Goal: Task Accomplishment & Management: Manage account settings

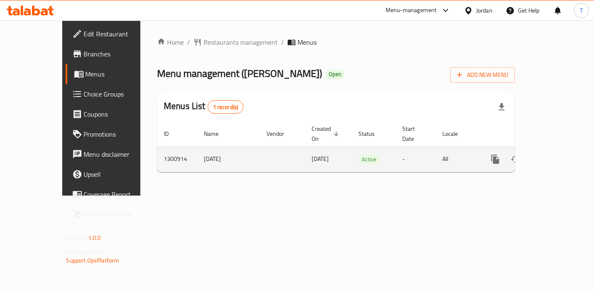
click at [560, 154] on icon "enhanced table" at bounding box center [555, 159] width 10 height 10
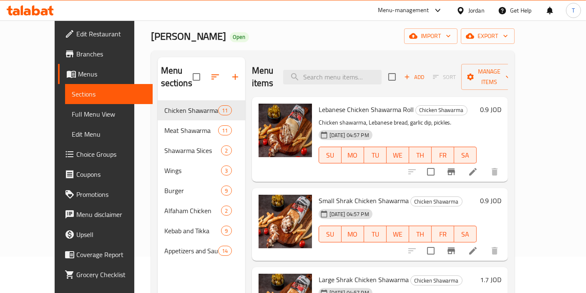
scroll to position [24, 0]
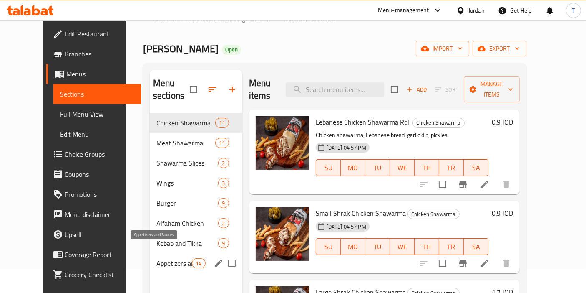
click at [157, 258] on span "Appetizers and Sauces" at bounding box center [174, 263] width 35 height 10
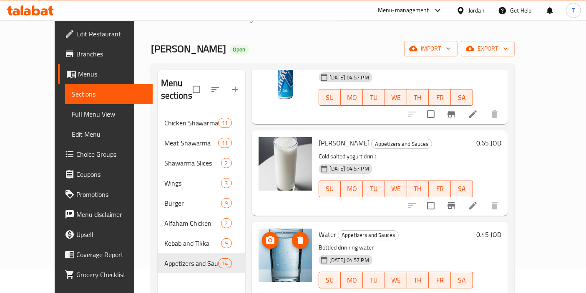
scroll to position [232, 0]
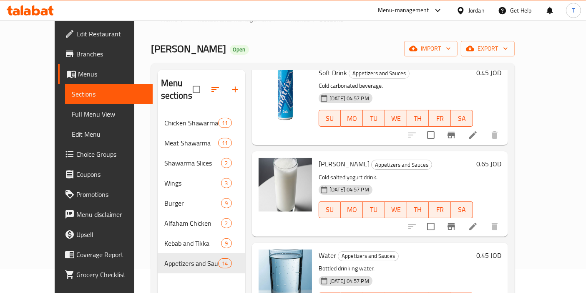
click at [485, 219] on li at bounding box center [473, 226] width 23 height 15
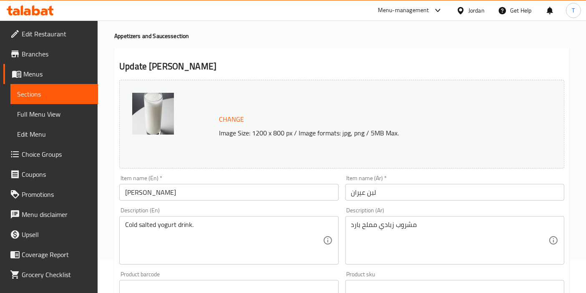
scroll to position [93, 0]
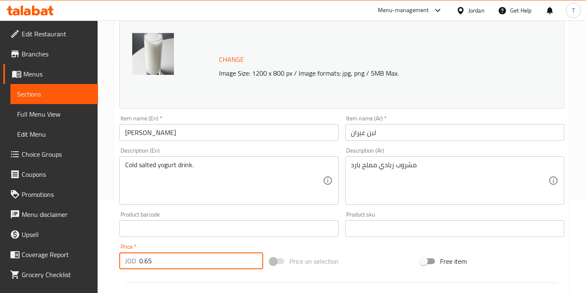
drag, startPoint x: 160, startPoint y: 262, endPoint x: 144, endPoint y: 261, distance: 16.3
click at [144, 261] on input "0.65" at bounding box center [201, 260] width 124 height 17
type input "0.8"
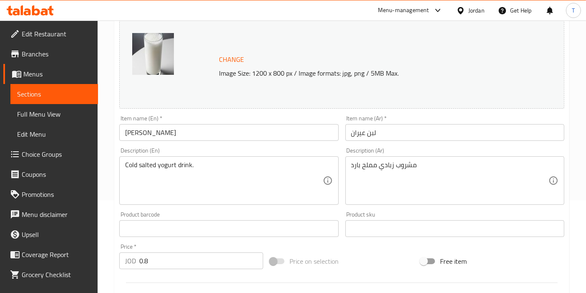
click at [223, 151] on div "Description (En) Cold salted yogurt drink. Description (En)" at bounding box center [228, 175] width 219 height 57
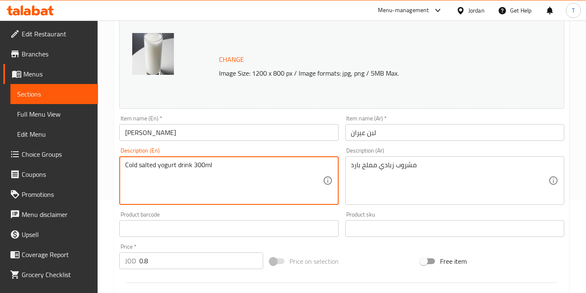
type textarea "Cold salted yogurt drink 300ml"
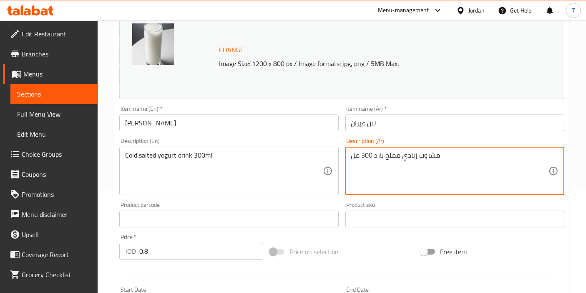
scroll to position [308, 0]
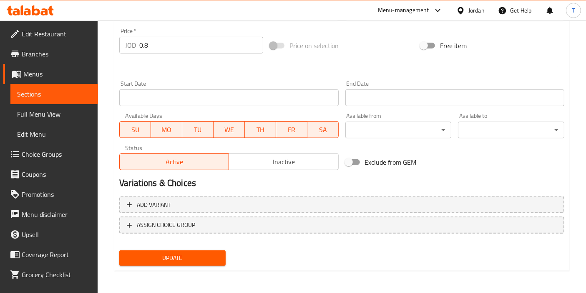
type textarea "مشروب زبادي مملح بارد 300 مل"
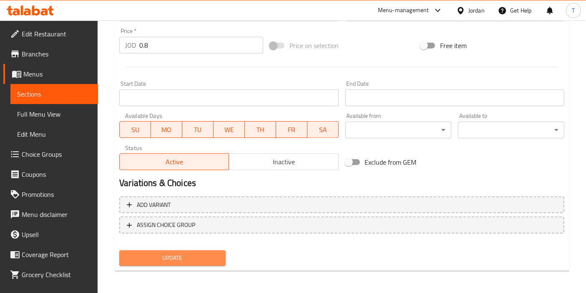
click at [217, 254] on span "Update" at bounding box center [172, 258] width 93 height 10
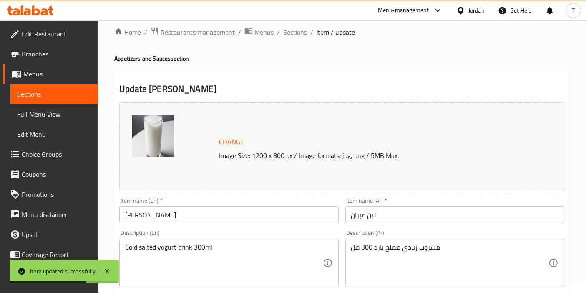
scroll to position [0, 0]
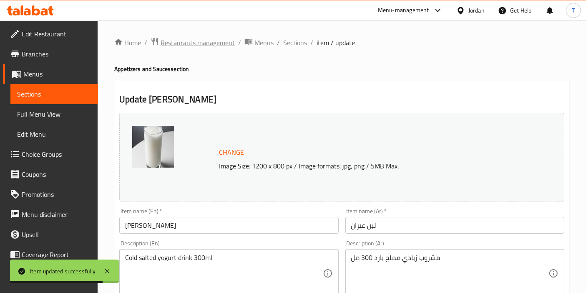
click at [227, 48] on span "Restaurants management" at bounding box center [198, 43] width 74 height 10
